Goal: Understand process/instructions: Learn how to perform a task or action

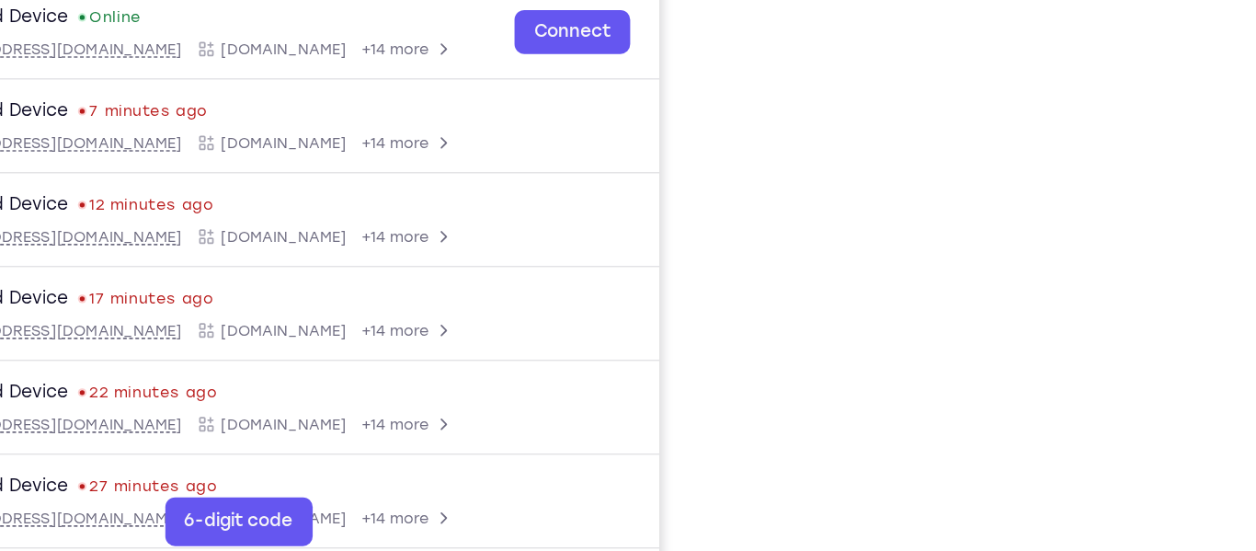
scroll to position [304, 0]
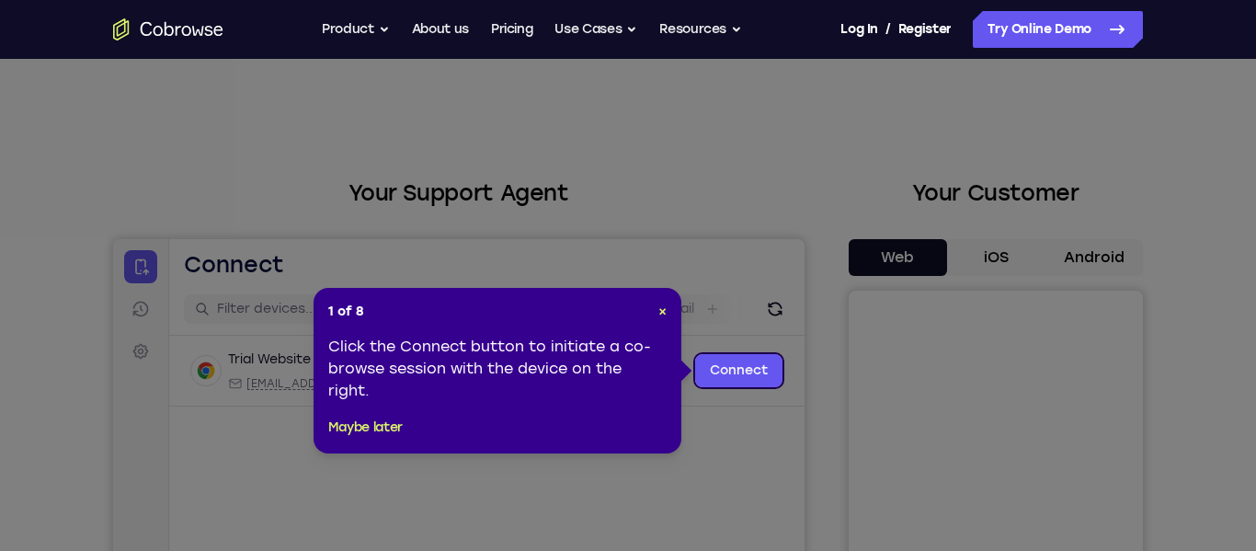
click at [751, 49] on nav "Go back Powerful, Flexible and Trustworthy. Avoid all extra friction for both A…" at bounding box center [628, 29] width 1256 height 59
click at [663, 313] on span "×" at bounding box center [662, 311] width 8 height 16
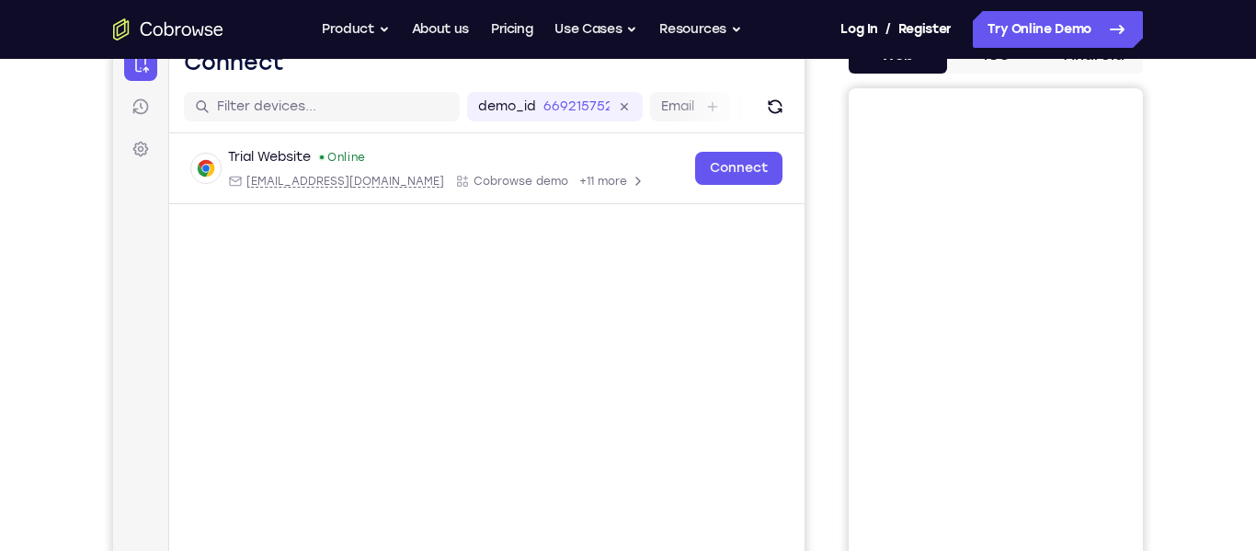
scroll to position [2, 0]
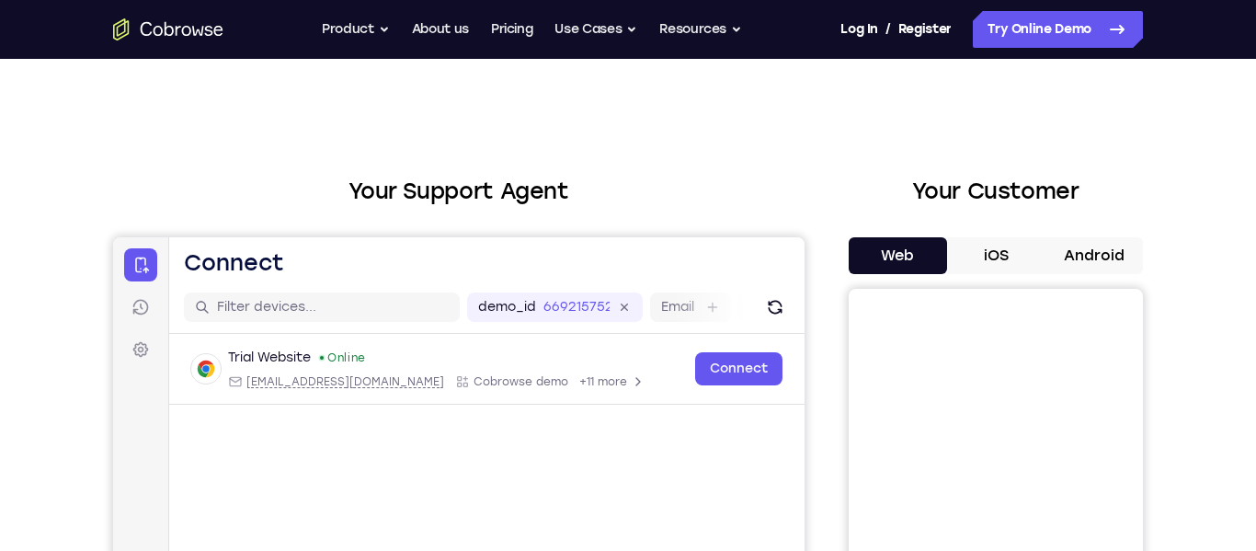
click at [1096, 248] on button "Android" at bounding box center [1093, 255] width 98 height 37
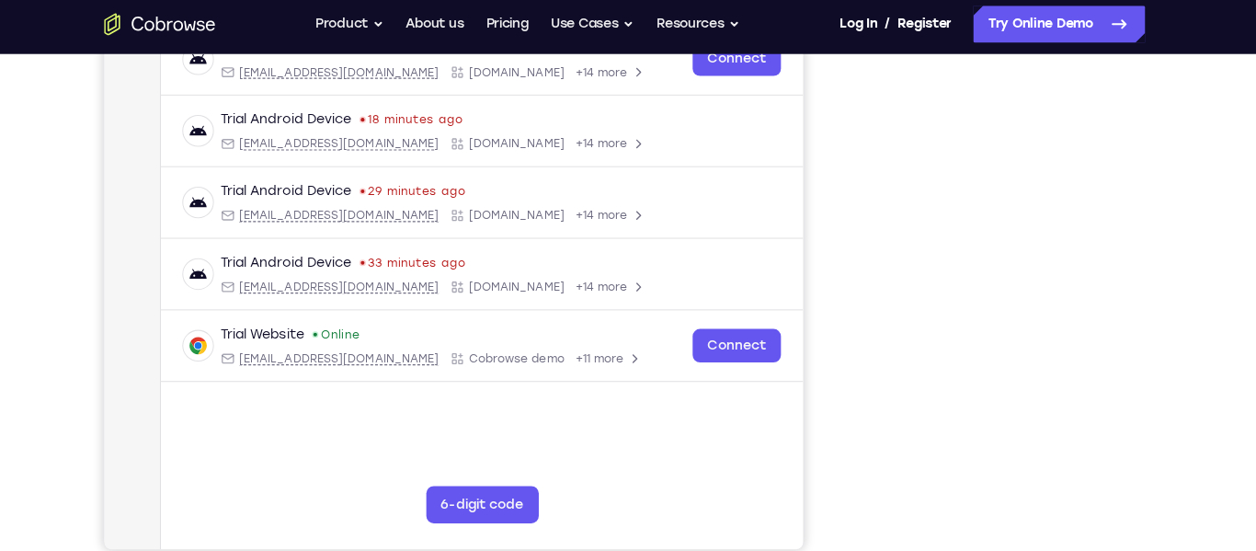
scroll to position [308, 0]
